Goal: Download file/media

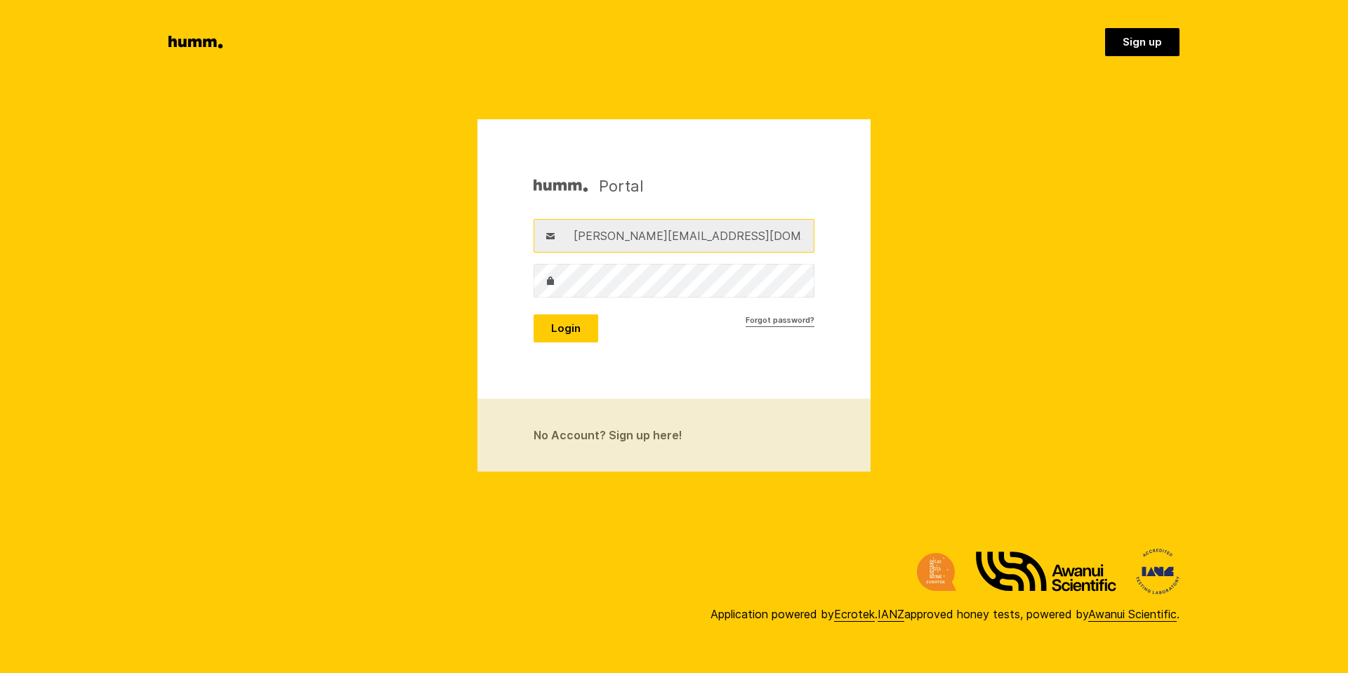
drag, startPoint x: 760, startPoint y: 229, endPoint x: 434, endPoint y: 244, distance: 326.8
click at [434, 244] on section "Portal Username adam@ecrotek.co.nz Password Login Forgot password? No Account? …" at bounding box center [674, 295] width 1348 height 352
type input "[PERSON_NAME][EMAIL_ADDRESS][DOMAIN_NAME]"
click at [533, 314] on button "Login" at bounding box center [565, 328] width 65 height 28
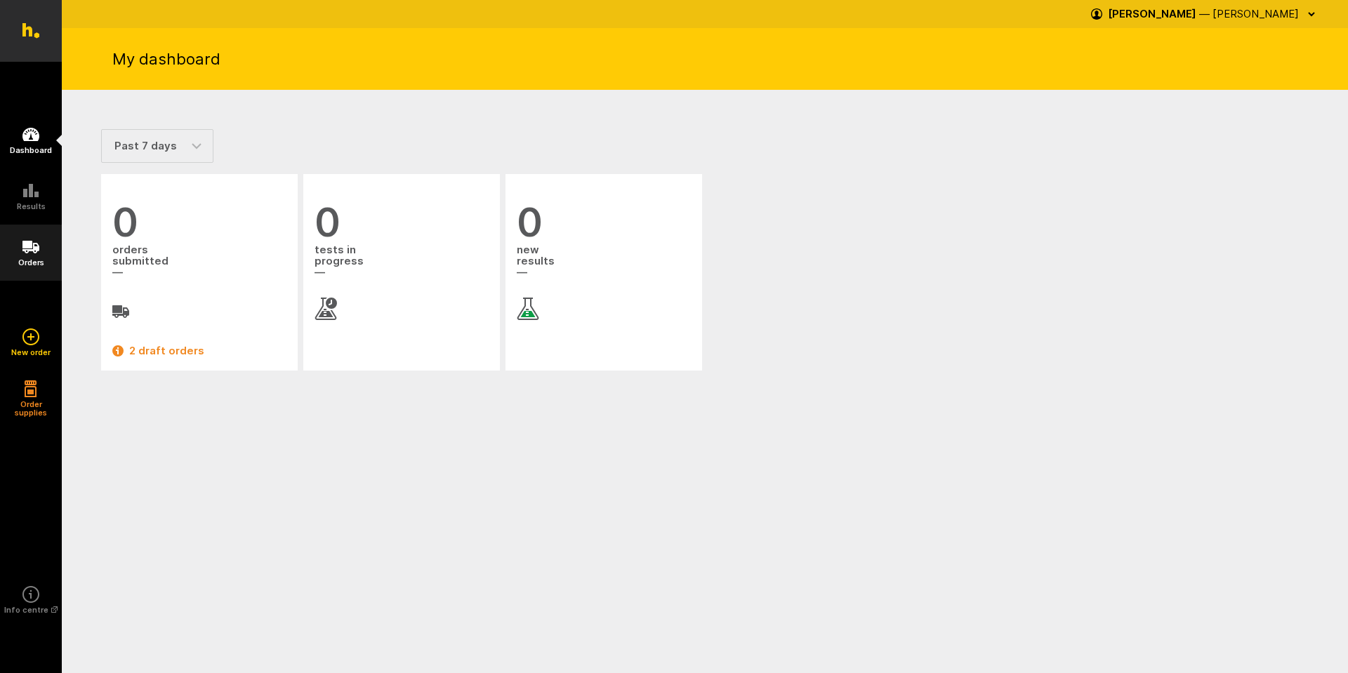
click at [35, 244] on icon at bounding box center [30, 247] width 17 height 13
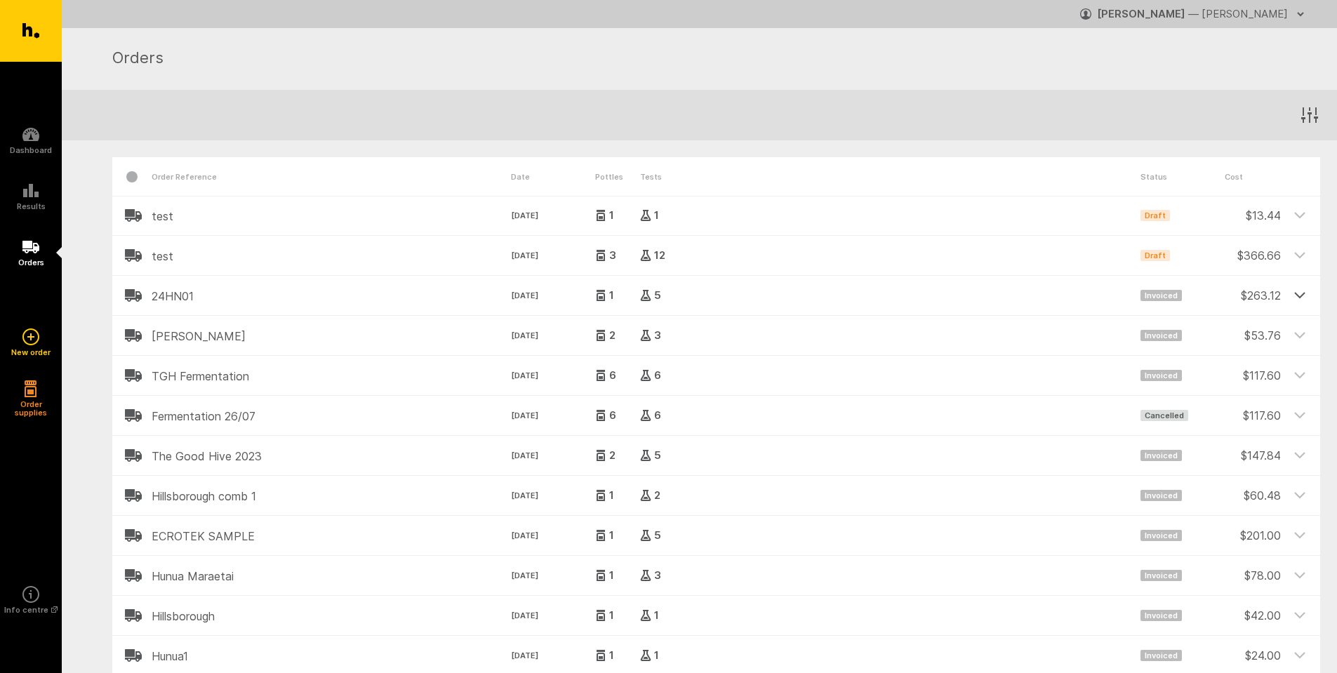
click at [1301, 296] on icon at bounding box center [1300, 294] width 13 height 13
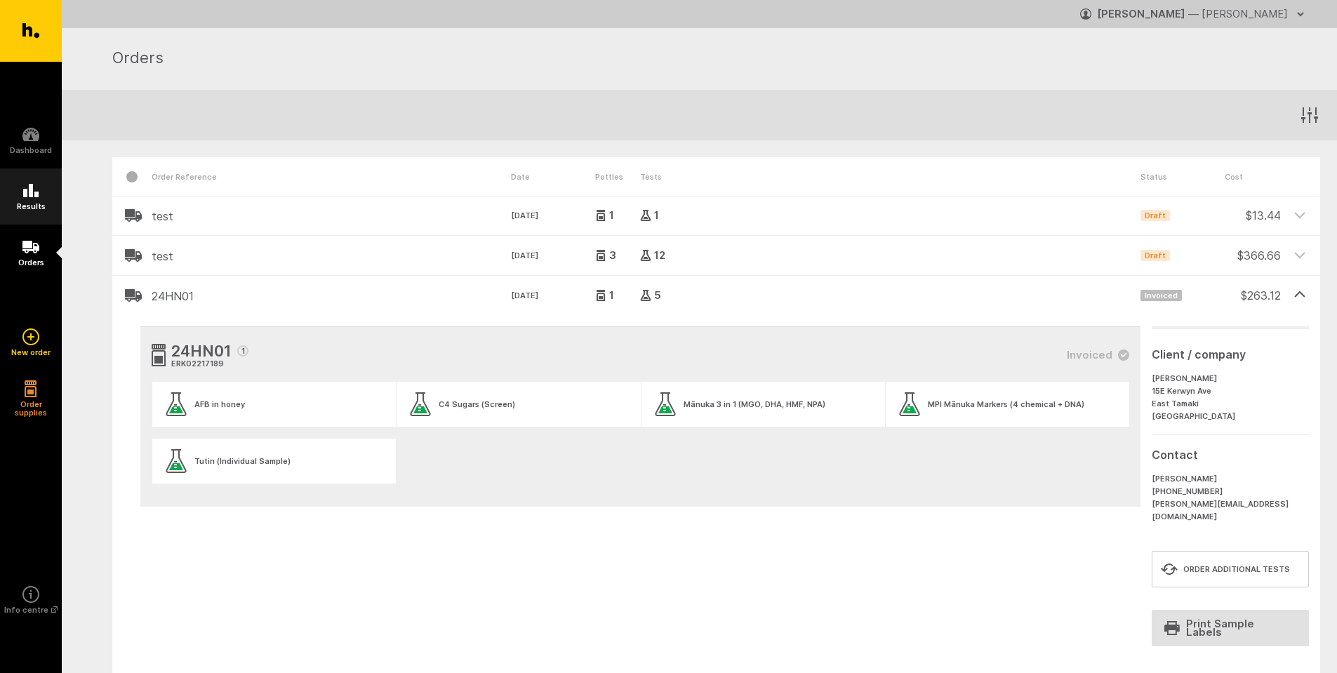
click at [42, 190] on link "Results" at bounding box center [31, 196] width 62 height 56
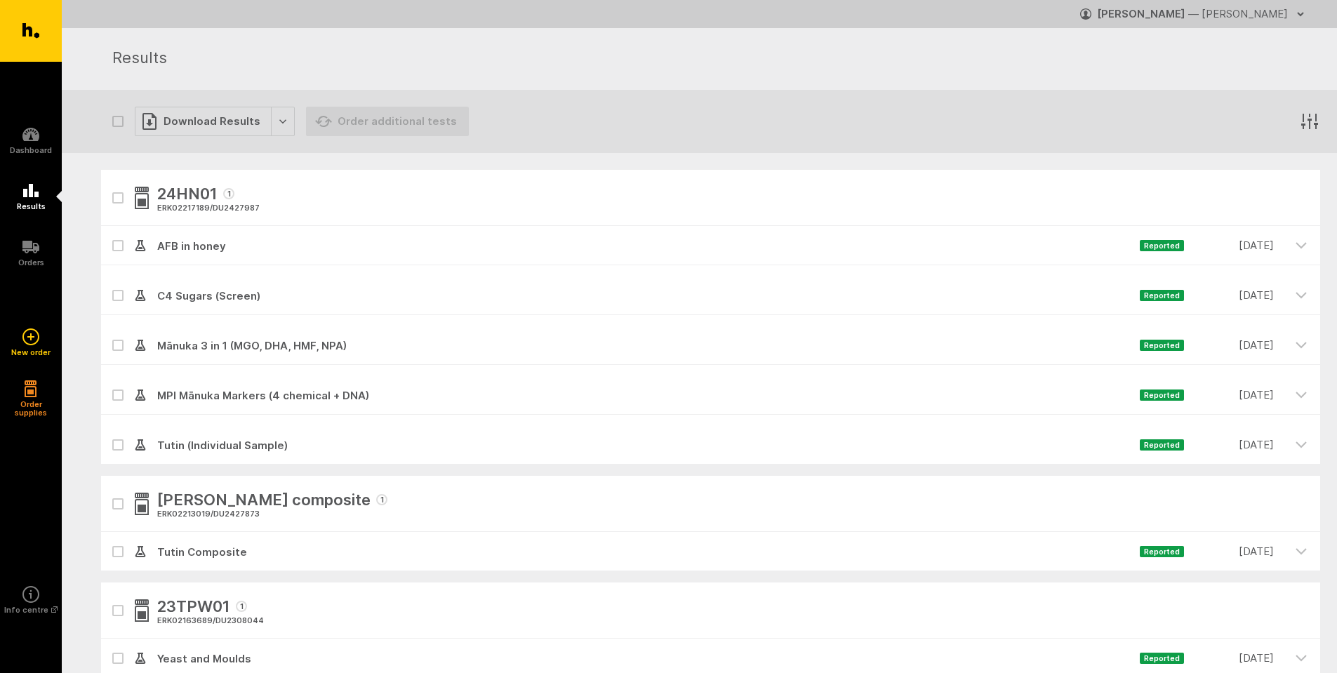
click at [122, 201] on button "button" at bounding box center [117, 197] width 11 height 11
checkbox input "true"
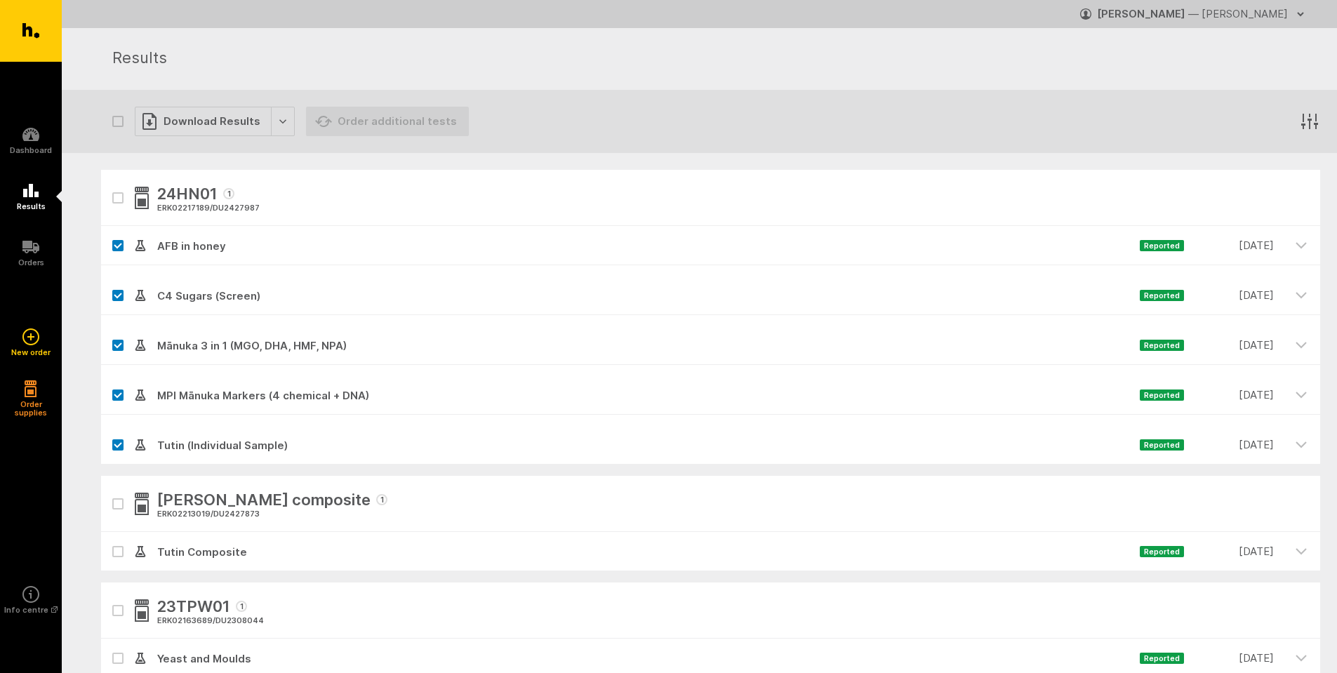
checkbox input "true"
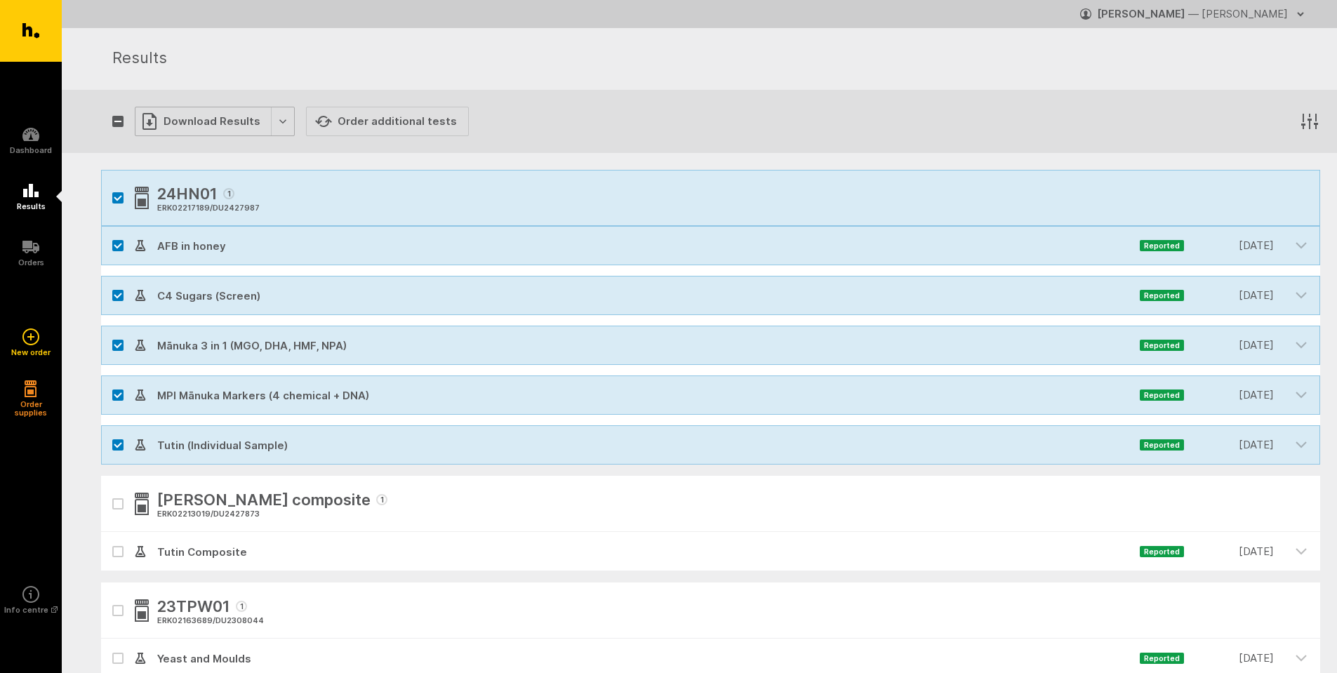
click at [282, 119] on div "Download Results" at bounding box center [215, 121] width 160 height 29
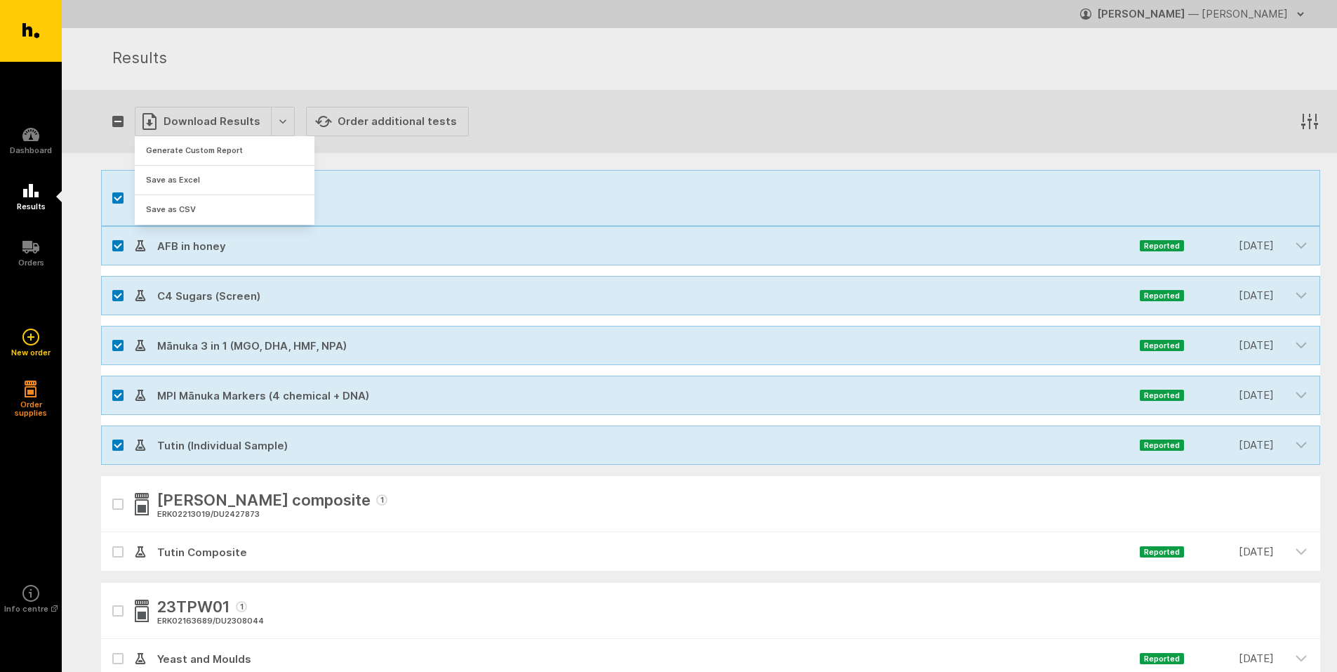
click at [658, 137] on div at bounding box center [894, 121] width 851 height 51
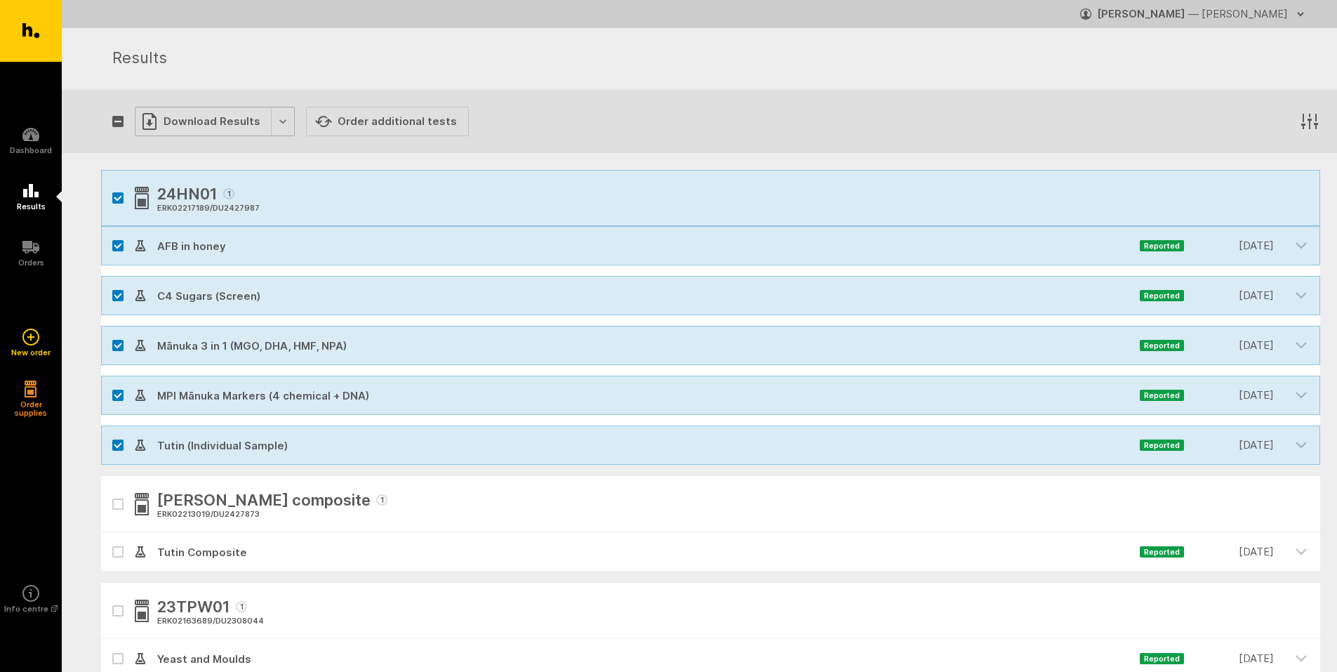
click at [272, 124] on div "Download Results" at bounding box center [215, 121] width 160 height 29
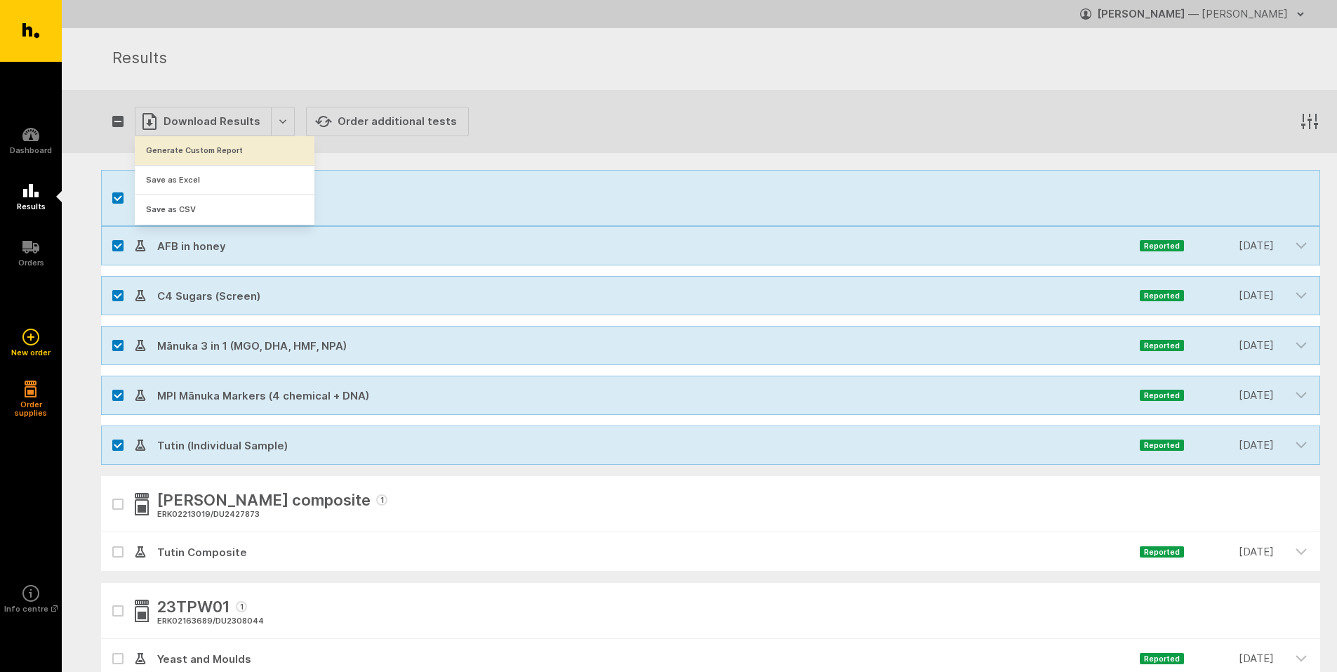
click at [272, 154] on button "Generate Custom Report" at bounding box center [225, 150] width 180 height 29
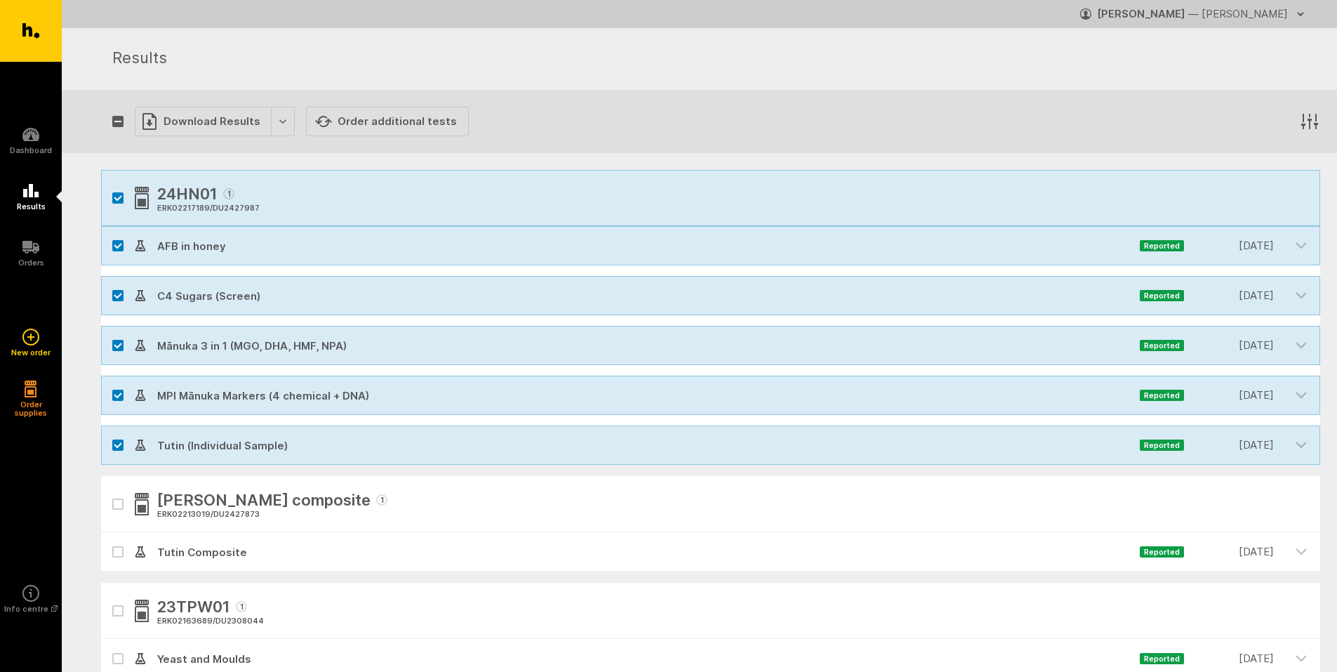
click at [1302, 13] on icon "button" at bounding box center [1301, 14] width 6 height 3
click at [1236, 76] on link "Logout" at bounding box center [1241, 72] width 135 height 31
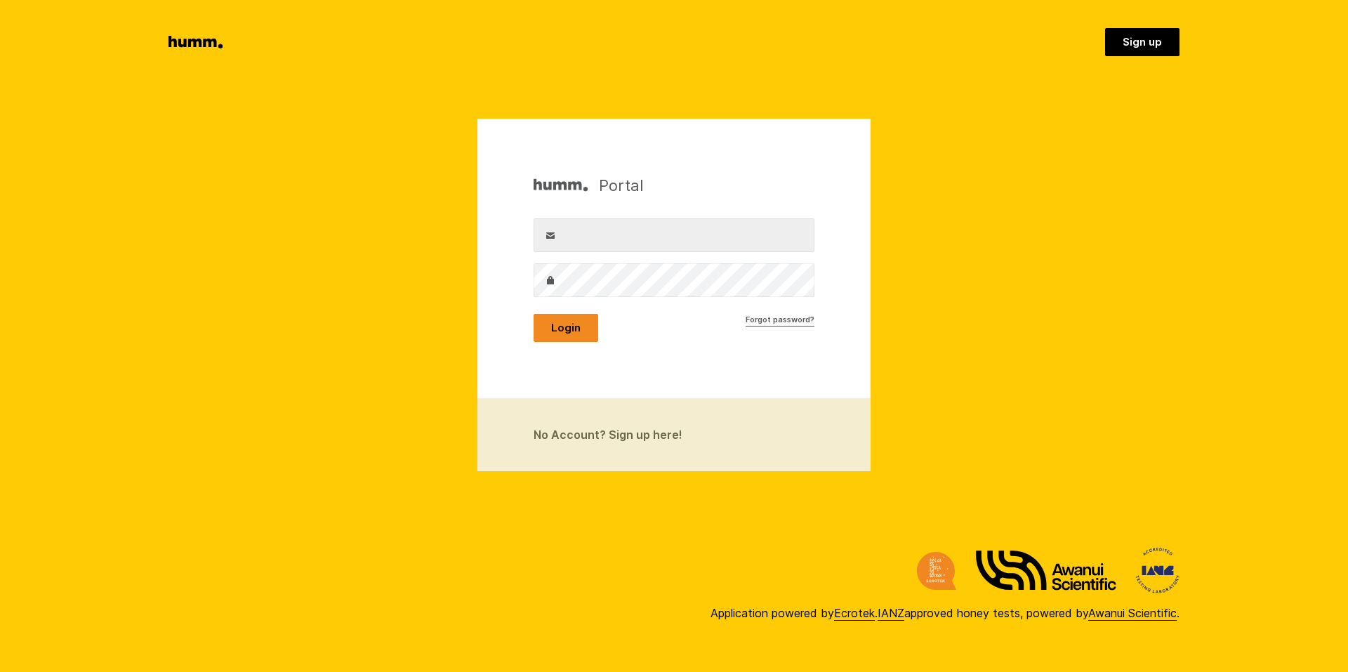
type input "[PERSON_NAME][EMAIL_ADDRESS][DOMAIN_NAME]"
click at [576, 332] on button "Login" at bounding box center [565, 328] width 65 height 28
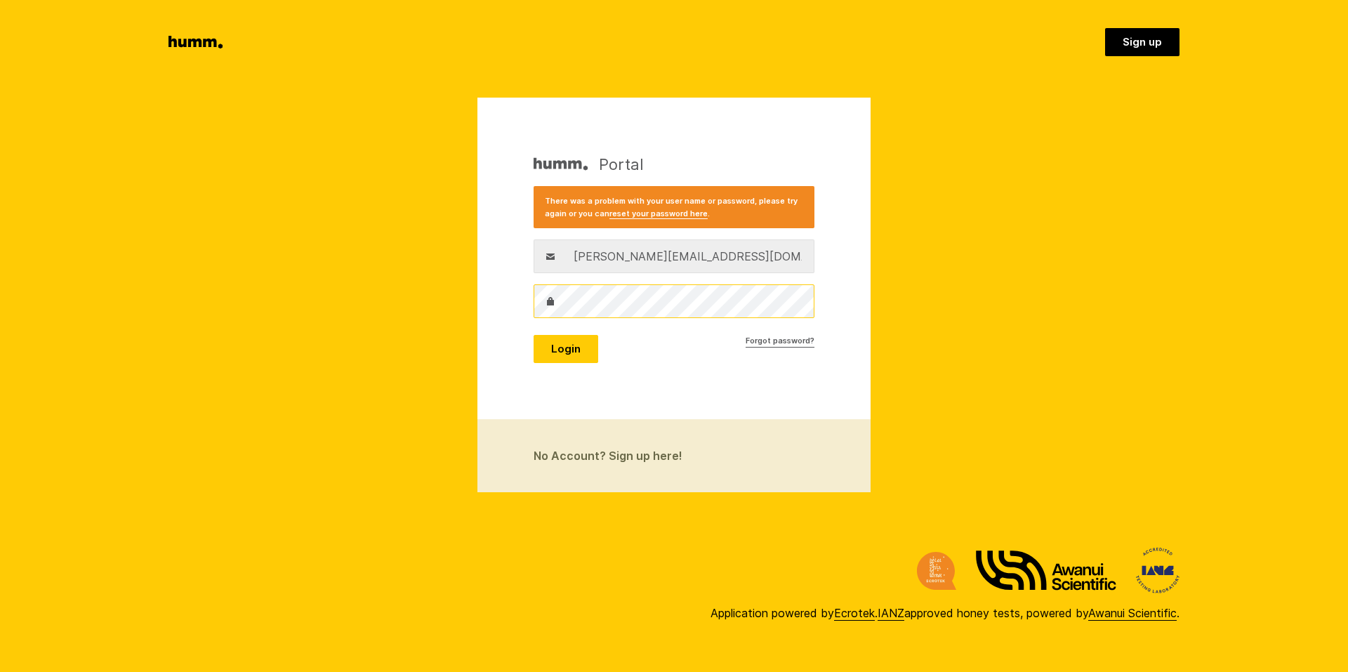
click at [385, 303] on section "Portal There was a problem with your user name or password, please try again or…" at bounding box center [674, 295] width 1348 height 394
click at [546, 347] on button "Login" at bounding box center [565, 349] width 65 height 28
click at [508, 283] on div "Portal There was a problem with your user name or password, please try again or…" at bounding box center [673, 258] width 393 height 321
click at [533, 335] on button "Login" at bounding box center [565, 349] width 65 height 28
